Goal: Task Accomplishment & Management: Use online tool/utility

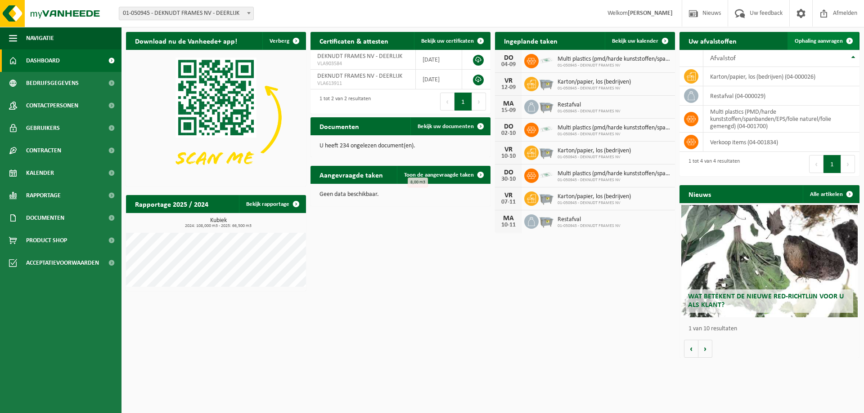
click at [814, 38] on span "Ophaling aanvragen" at bounding box center [818, 41] width 48 height 6
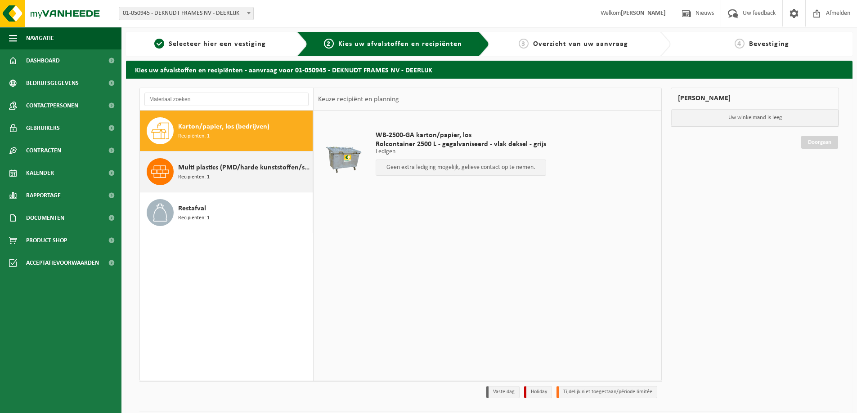
click at [198, 171] on span "Multi plastics (PMD/harde kunststoffen/spanbanden/EPS/folie naturel/folie gemen…" at bounding box center [244, 167] width 132 height 11
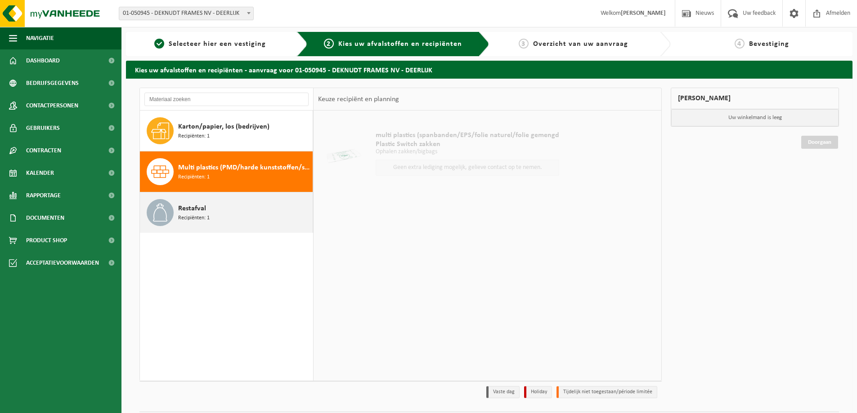
click at [194, 210] on span "Restafval" at bounding box center [192, 208] width 28 height 11
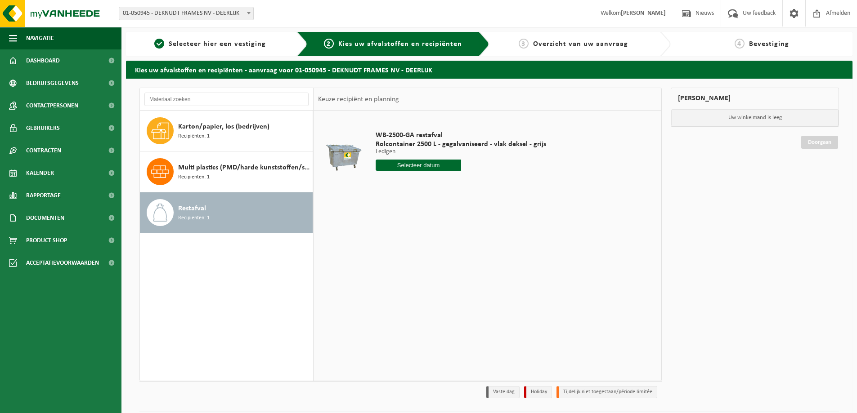
click at [410, 166] on input "text" at bounding box center [418, 165] width 85 height 11
click at [382, 232] on div "8" at bounding box center [384, 231] width 16 height 14
type input "Van [DATE]"
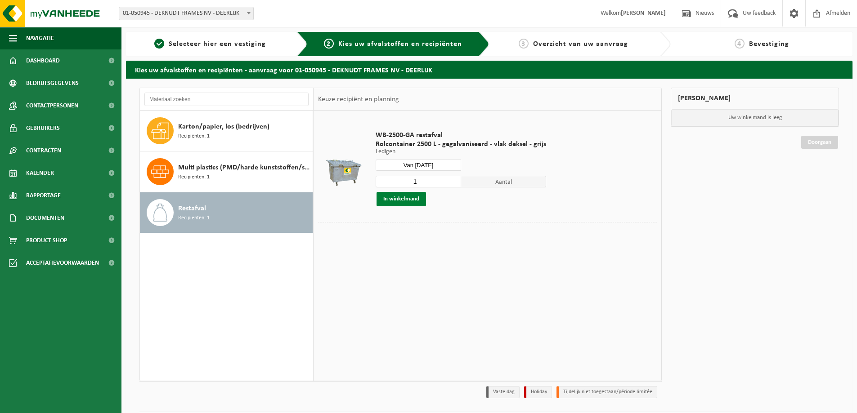
click at [405, 200] on button "In winkelmand" at bounding box center [400, 199] width 49 height 14
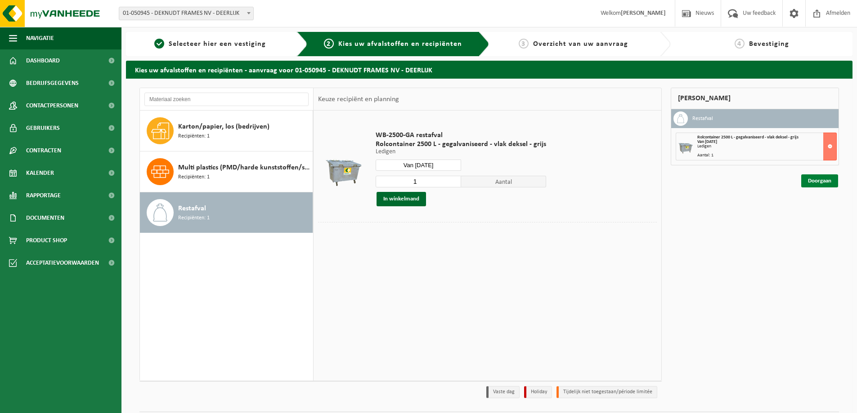
click at [811, 179] on link "Doorgaan" at bounding box center [819, 181] width 37 height 13
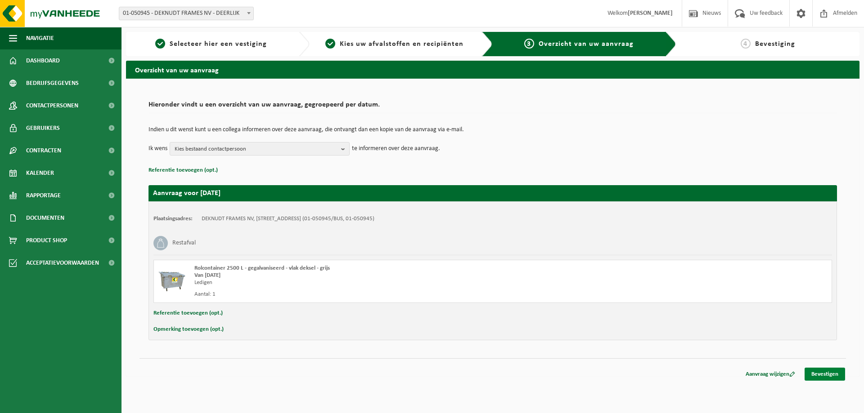
click at [829, 371] on link "Bevestigen" at bounding box center [824, 374] width 40 height 13
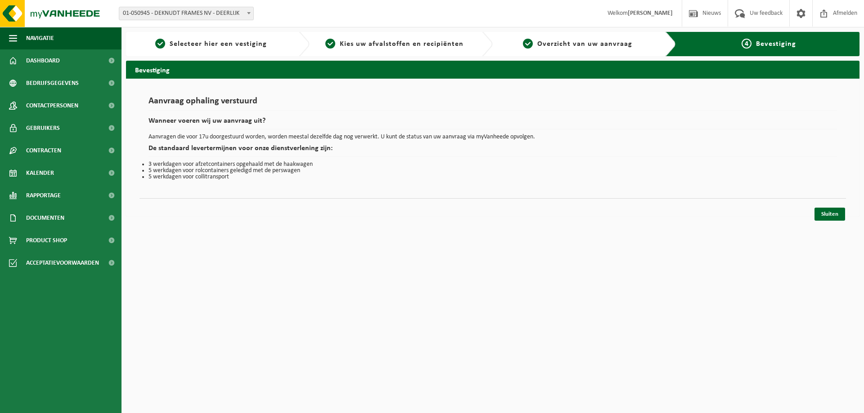
click at [845, 211] on div "Sluiten" at bounding box center [829, 214] width 32 height 13
click at [831, 214] on link "Sluiten" at bounding box center [829, 214] width 31 height 13
